Goal: Task Accomplishment & Management: Manage account settings

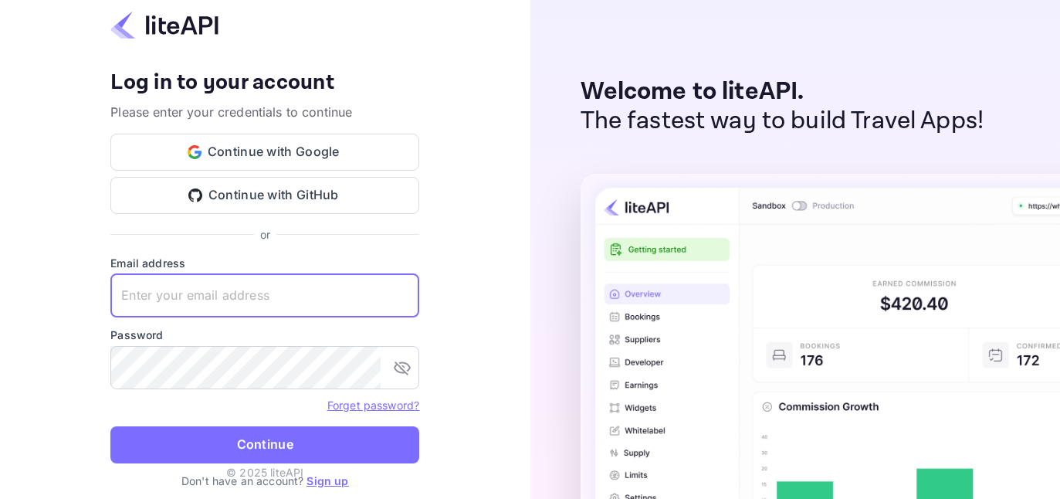
click at [230, 292] on input "text" at bounding box center [264, 295] width 309 height 43
click at [261, 284] on input "text" at bounding box center [264, 295] width 309 height 43
type input "Abi@Holoskorp.com"
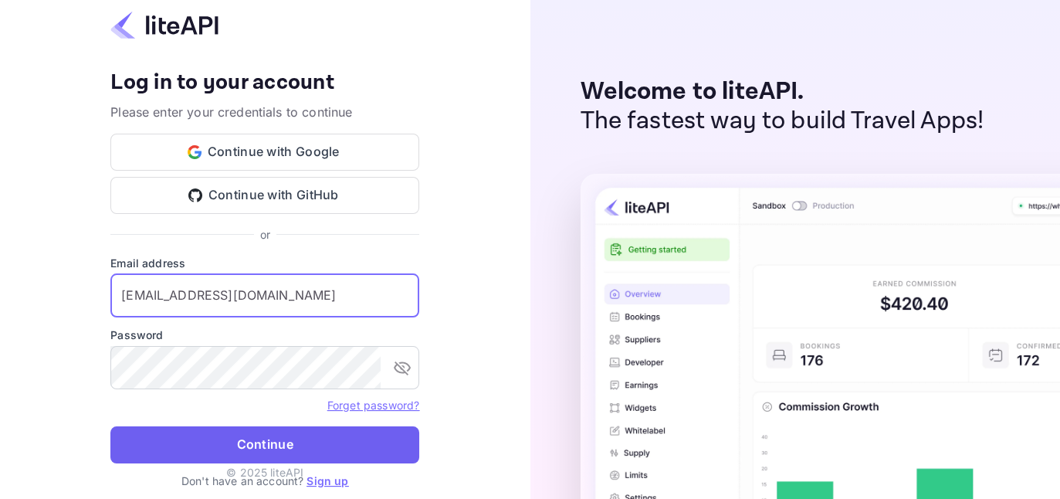
click at [239, 440] on button "Continue" at bounding box center [264, 444] width 309 height 37
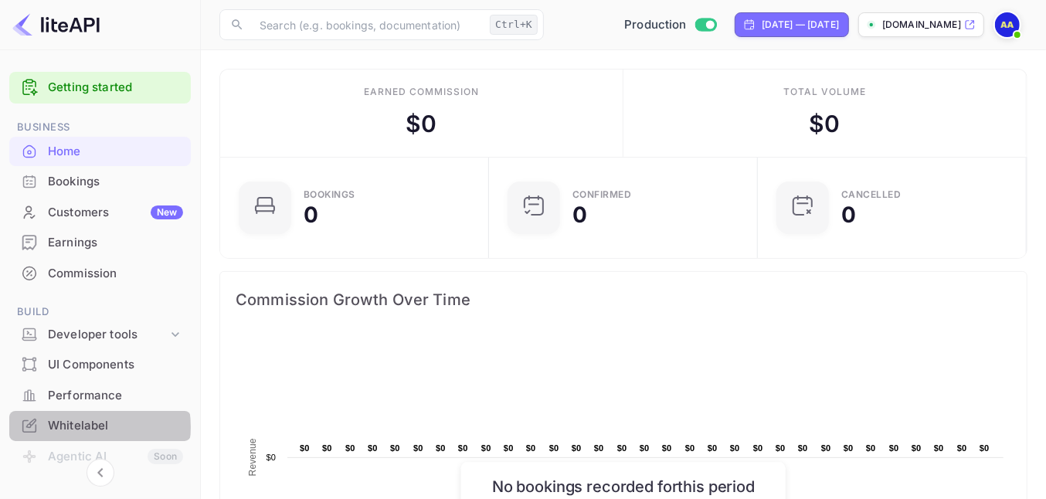
click at [80, 426] on div "Whitelabel" at bounding box center [115, 426] width 135 height 18
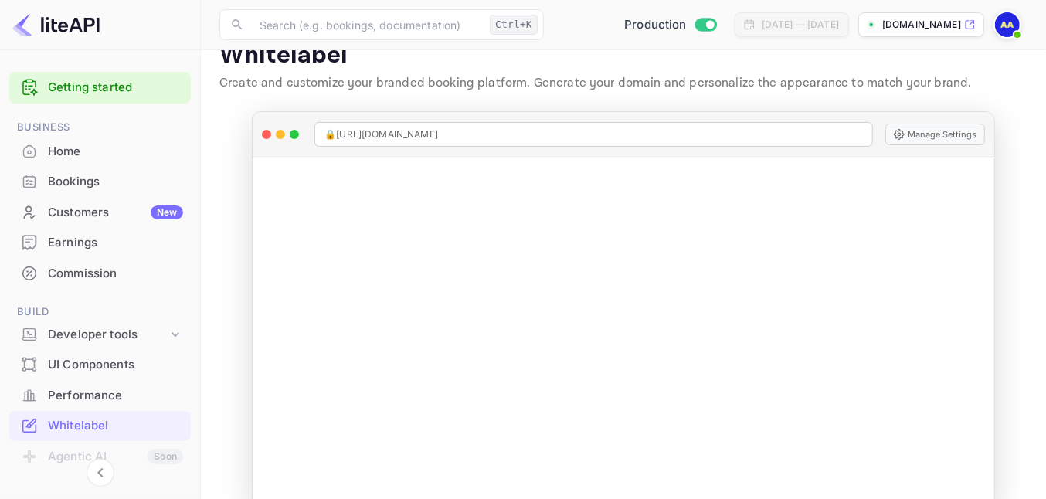
scroll to position [58, 0]
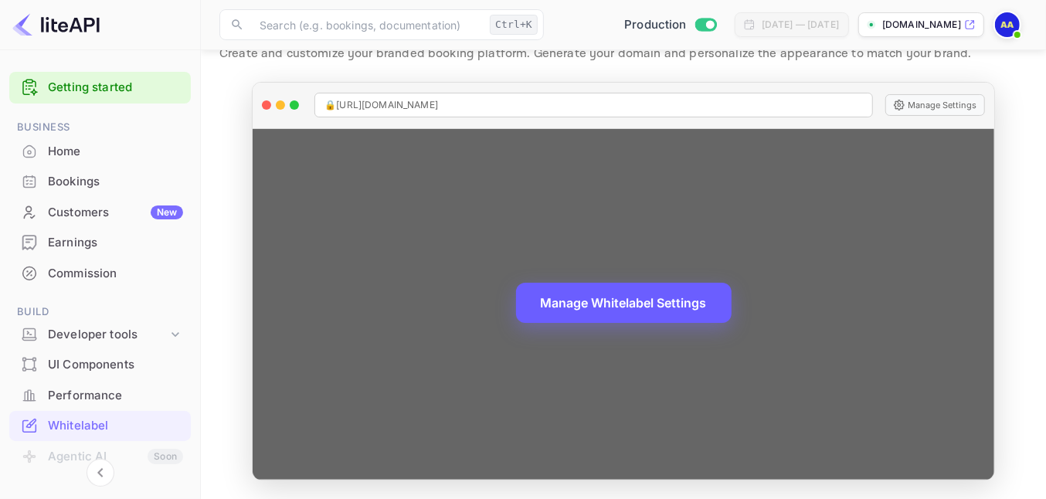
click at [602, 309] on button "Manage Whitelabel Settings" at bounding box center [623, 303] width 215 height 40
